Goal: Task Accomplishment & Management: Complete application form

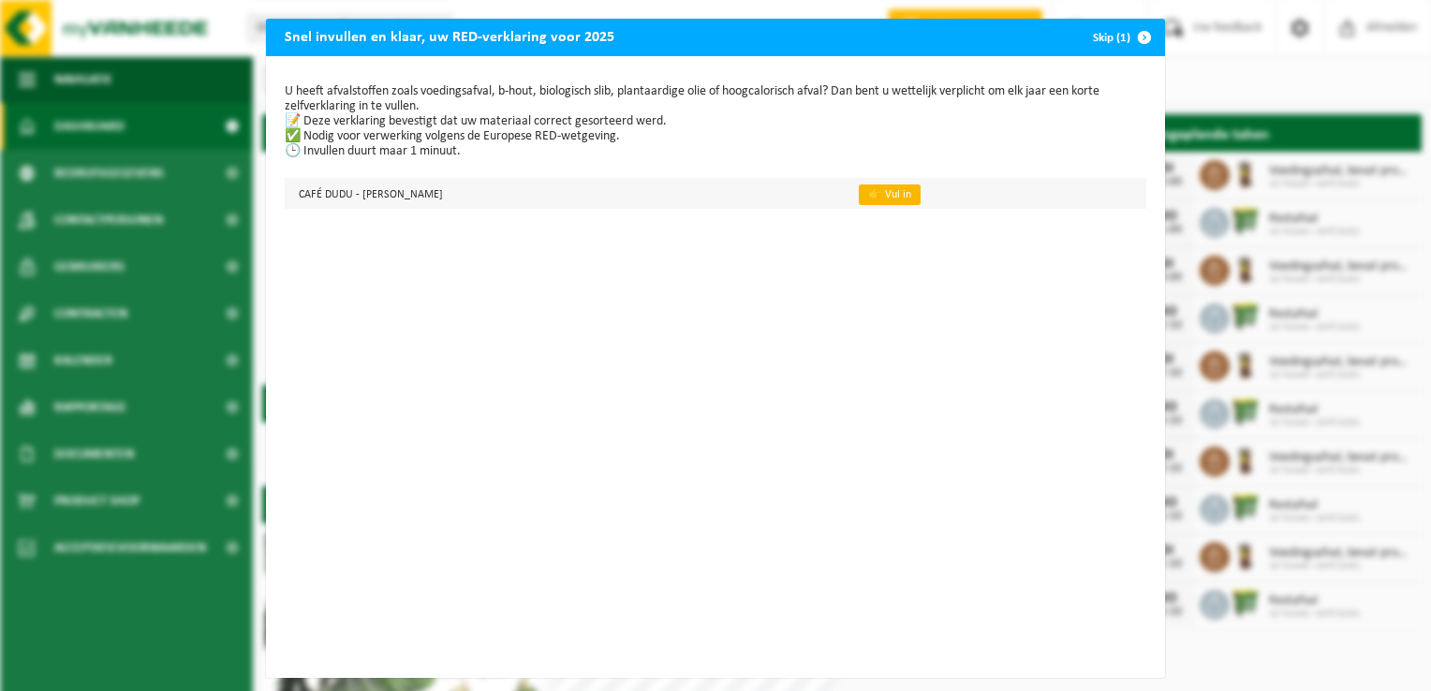
click at [859, 193] on link "👉 Vul in" at bounding box center [890, 195] width 62 height 21
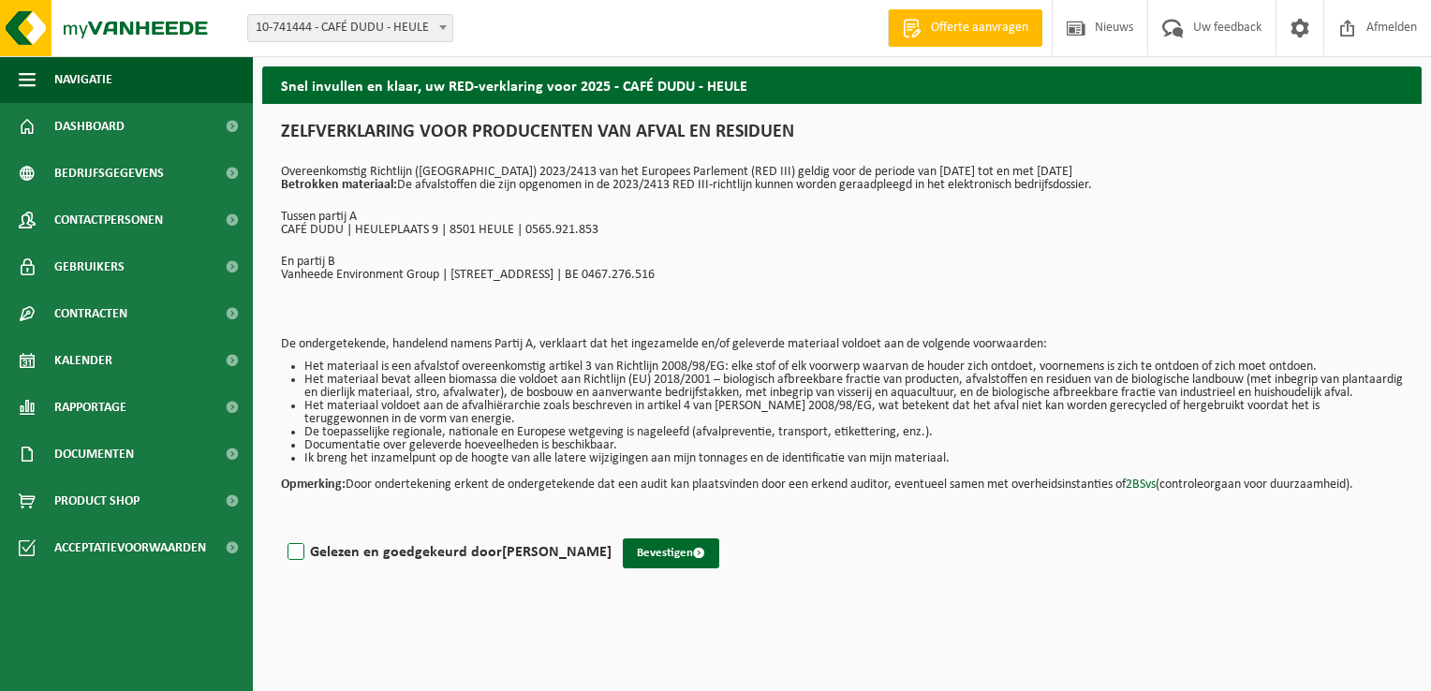
click at [296, 567] on label "Gelezen en goedgekeurd door [PERSON_NAME]" at bounding box center [448, 553] width 328 height 28
click at [612, 529] on input "Gelezen en goedgekeurd door [PERSON_NAME]" at bounding box center [612, 528] width 1 height 1
checkbox input "true"
click at [707, 569] on button "Bevestigen" at bounding box center [671, 554] width 96 height 30
